Goal: Register for event/course

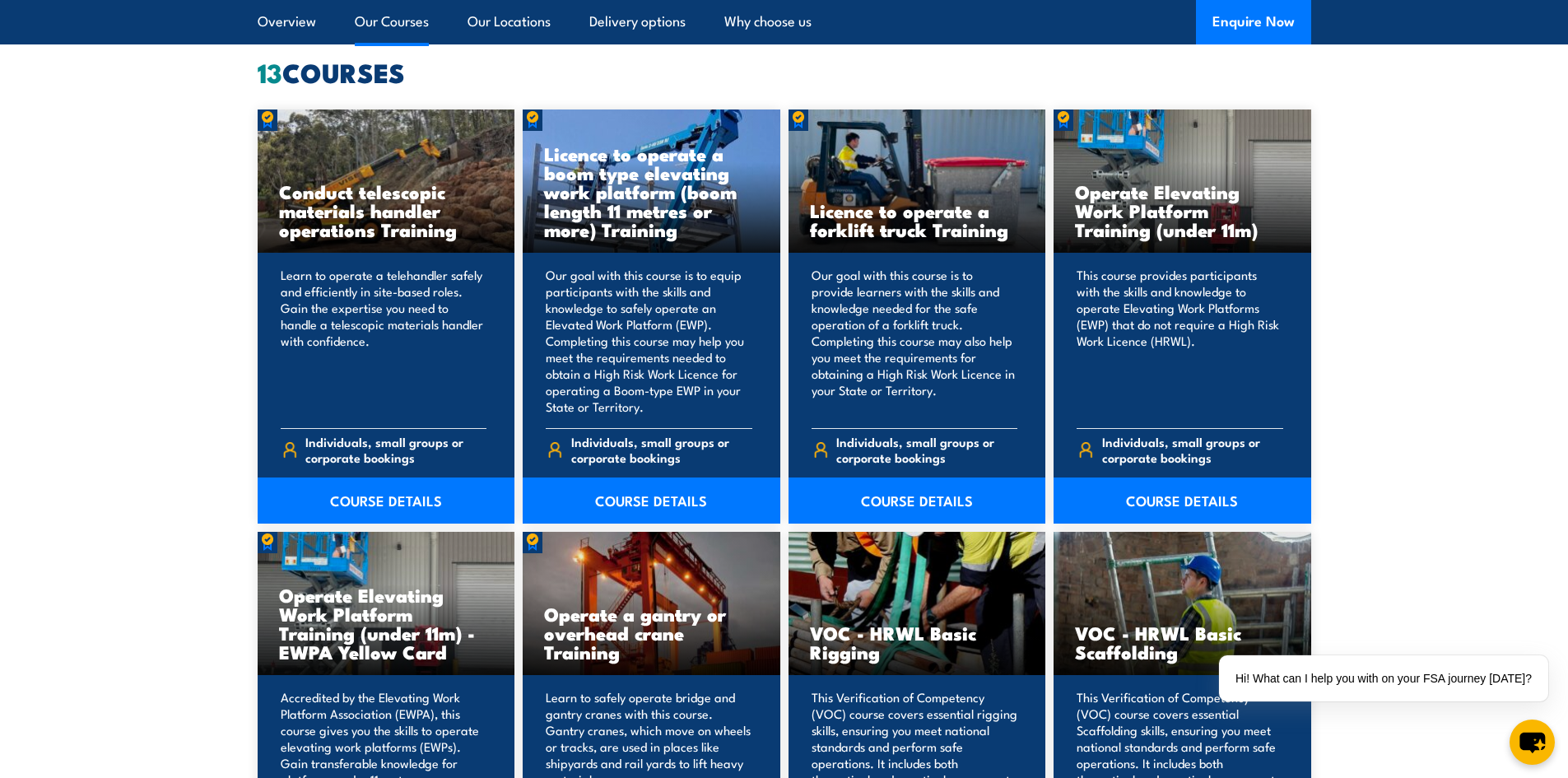
scroll to position [1317, 0]
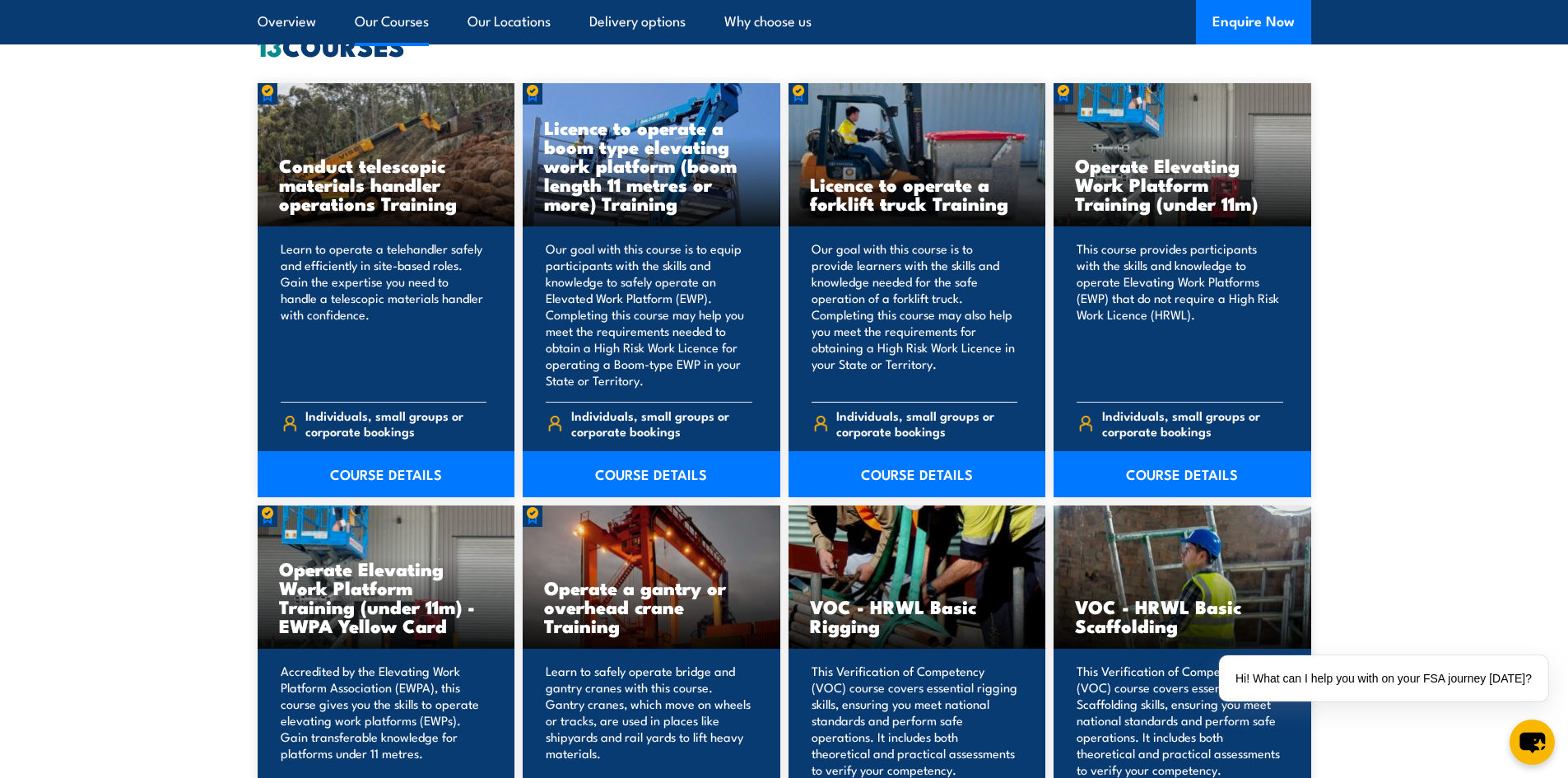
click at [844, 382] on p "Our goal with this course is to provide learners with the skills and knowledge …" at bounding box center [915, 314] width 207 height 148
click at [893, 479] on link "COURSE DETAILS" at bounding box center [917, 474] width 258 height 46
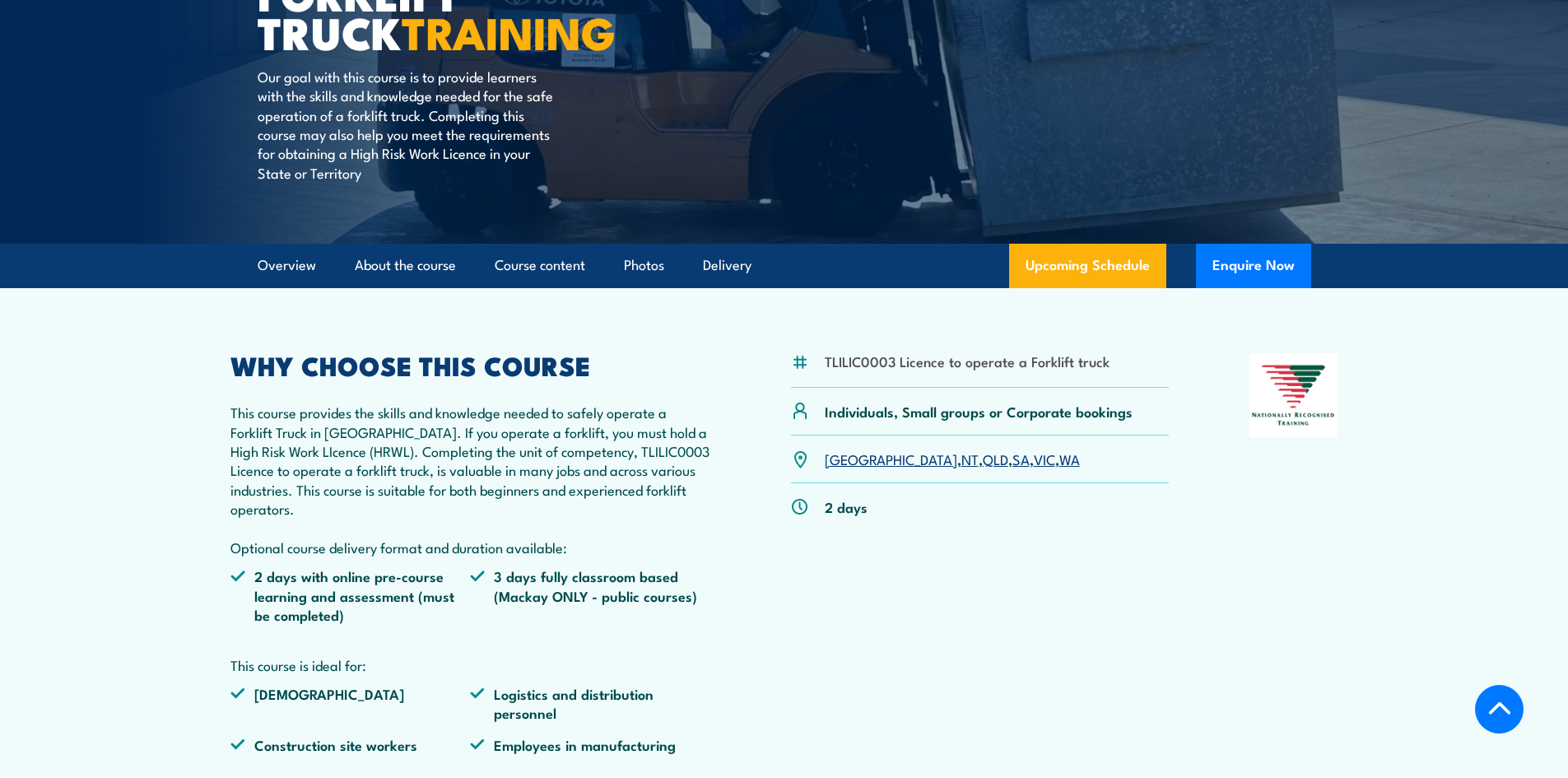
scroll to position [329, 0]
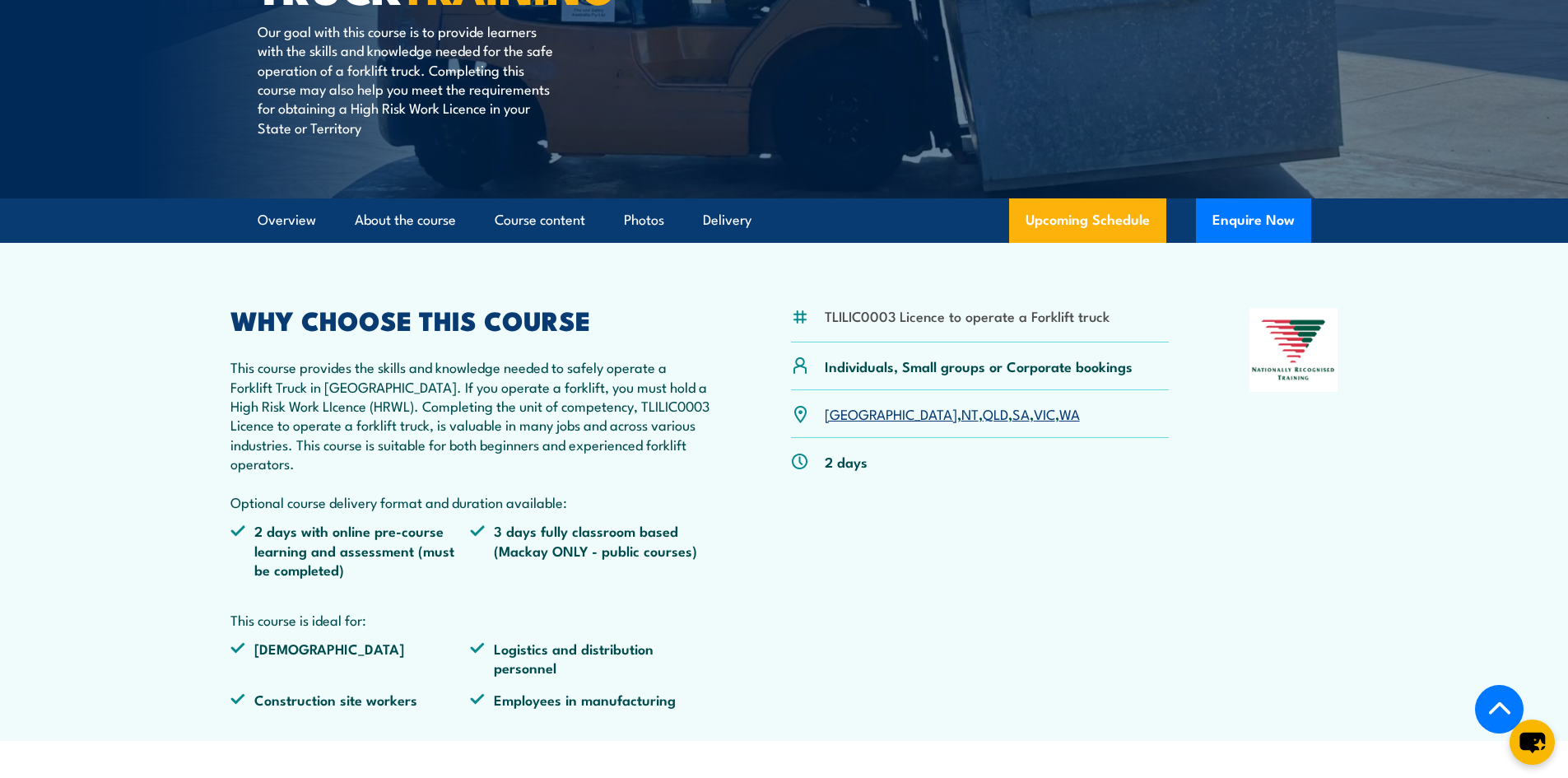
click at [1059, 416] on link "WA" at bounding box center [1069, 413] width 20 height 19
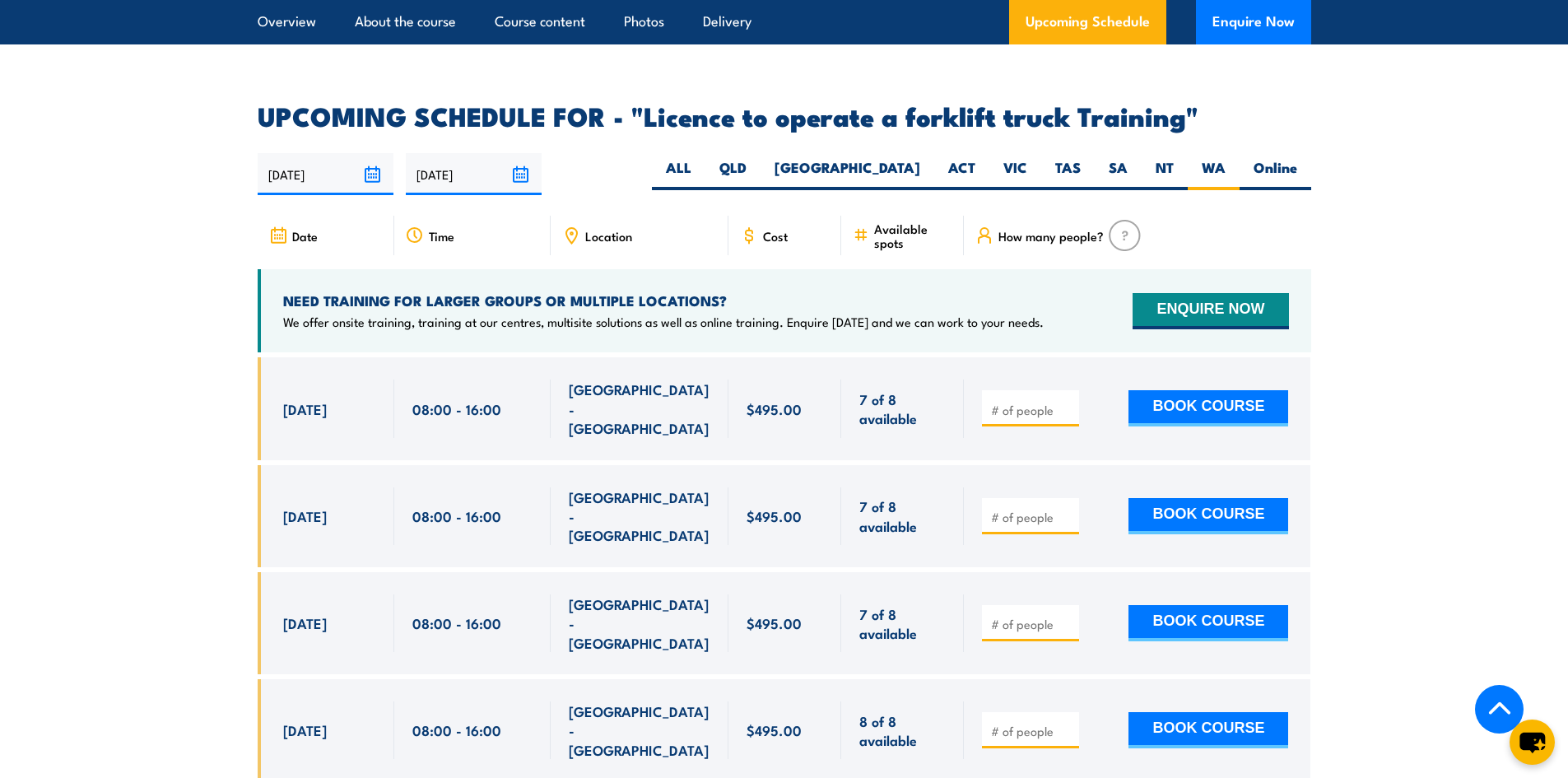
scroll to position [2755, 0]
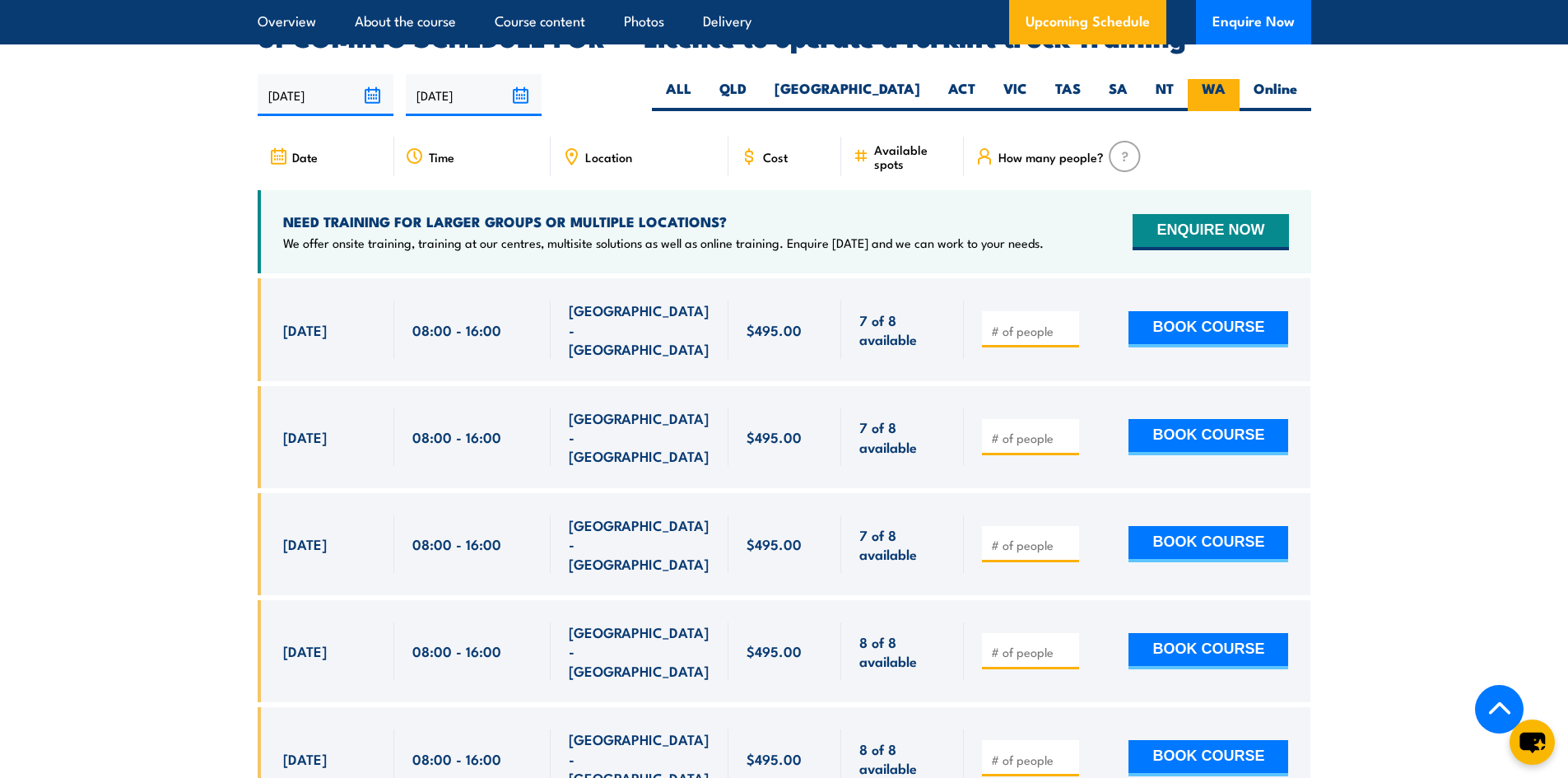
click at [1220, 79] on label "WA" at bounding box center [1213, 94] width 52 height 32
click at [1225, 79] on input "WA" at bounding box center [1231, 84] width 11 height 11
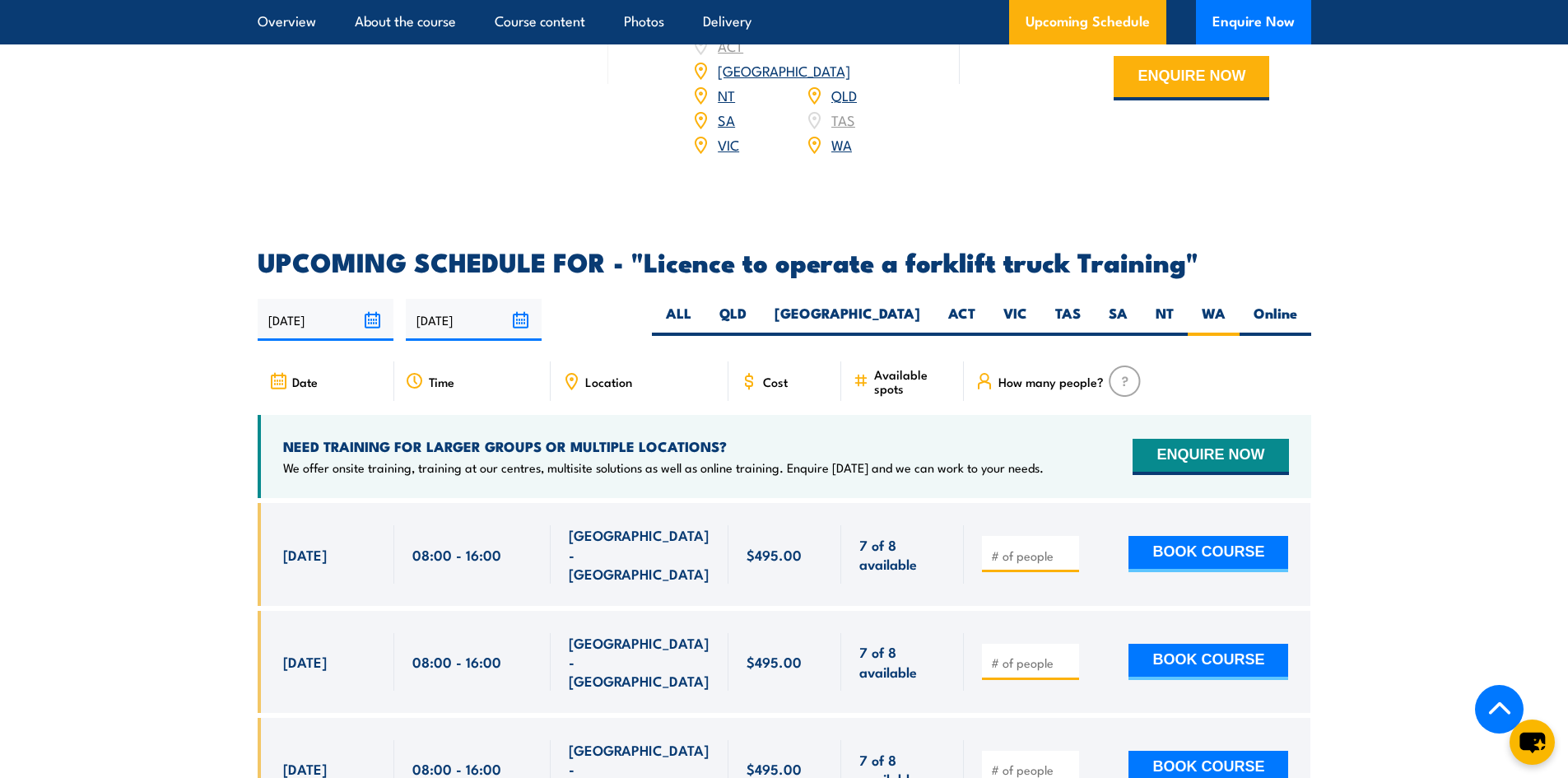
scroll to position [2508, 0]
